Goal: Task Accomplishment & Management: Manage account settings

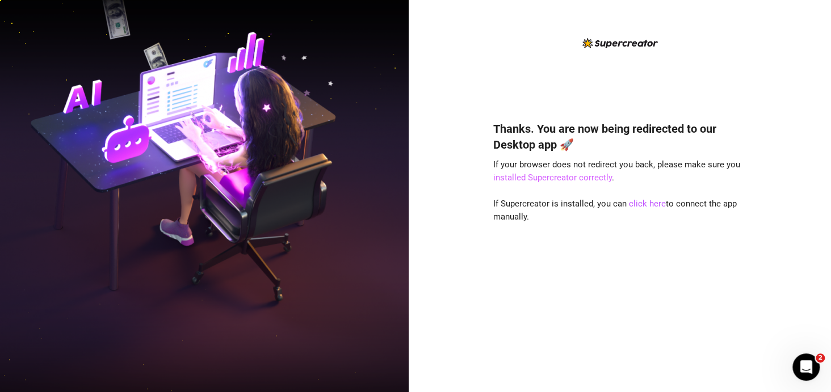
click at [569, 181] on link "installed Supercreator correctly" at bounding box center [552, 178] width 119 height 10
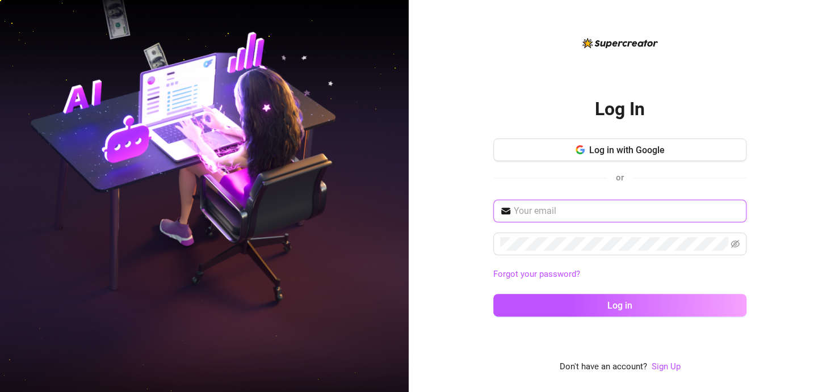
type input "[EMAIL_ADDRESS][DOMAIN_NAME]"
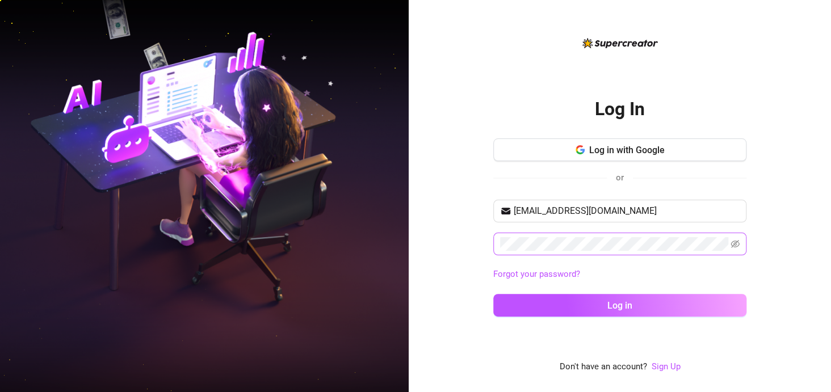
click at [536, 234] on span at bounding box center [619, 244] width 253 height 23
click at [734, 243] on icon "eye-invisible" at bounding box center [735, 244] width 9 height 9
click at [439, 252] on div "Log In Log in with Google or [EMAIL_ADDRESS][DOMAIN_NAME] Forgot your password?…" at bounding box center [620, 196] width 422 height 392
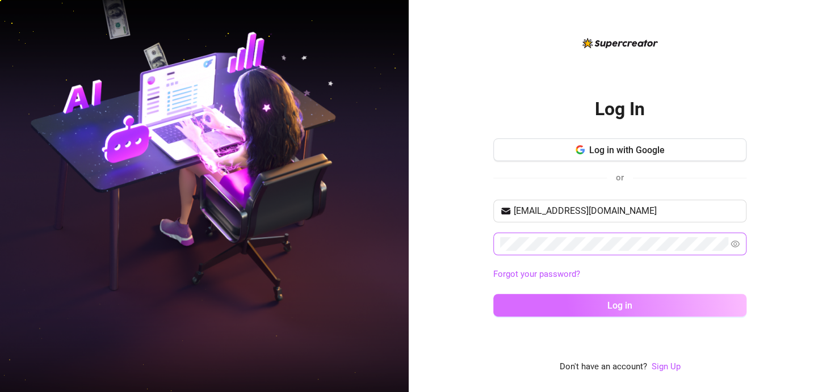
click at [510, 305] on button "Log in" at bounding box center [619, 305] width 253 height 23
